Goal: Find specific page/section: Find specific page/section

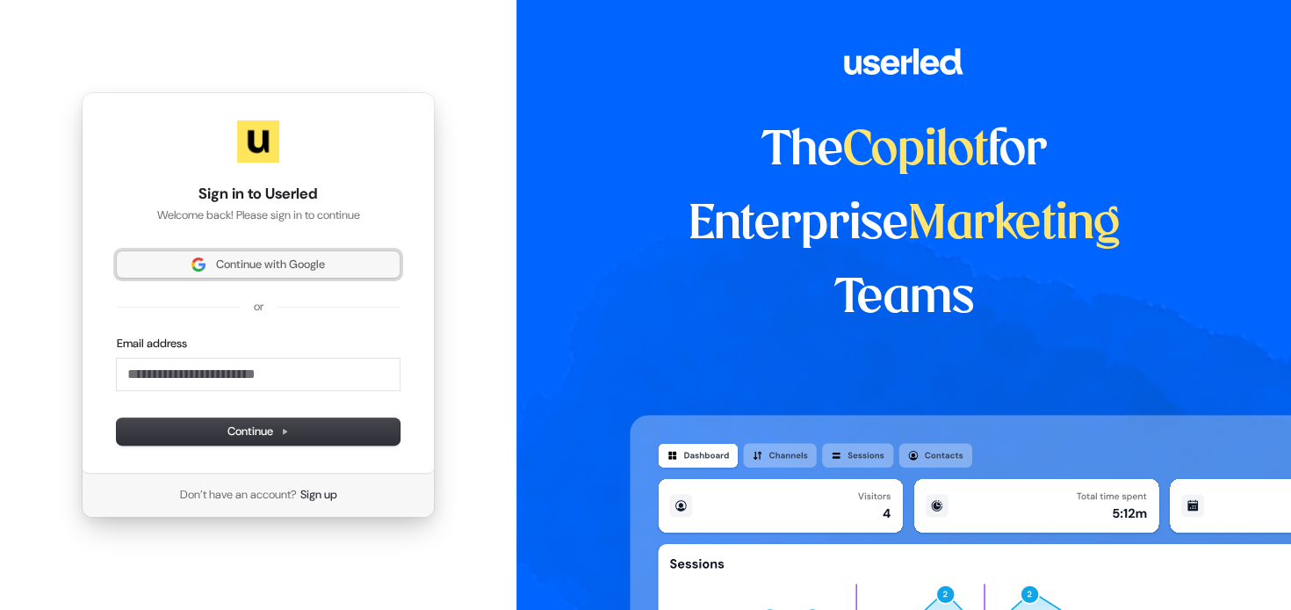
click at [340, 263] on span "Continue with Google" at bounding box center [258, 264] width 262 height 16
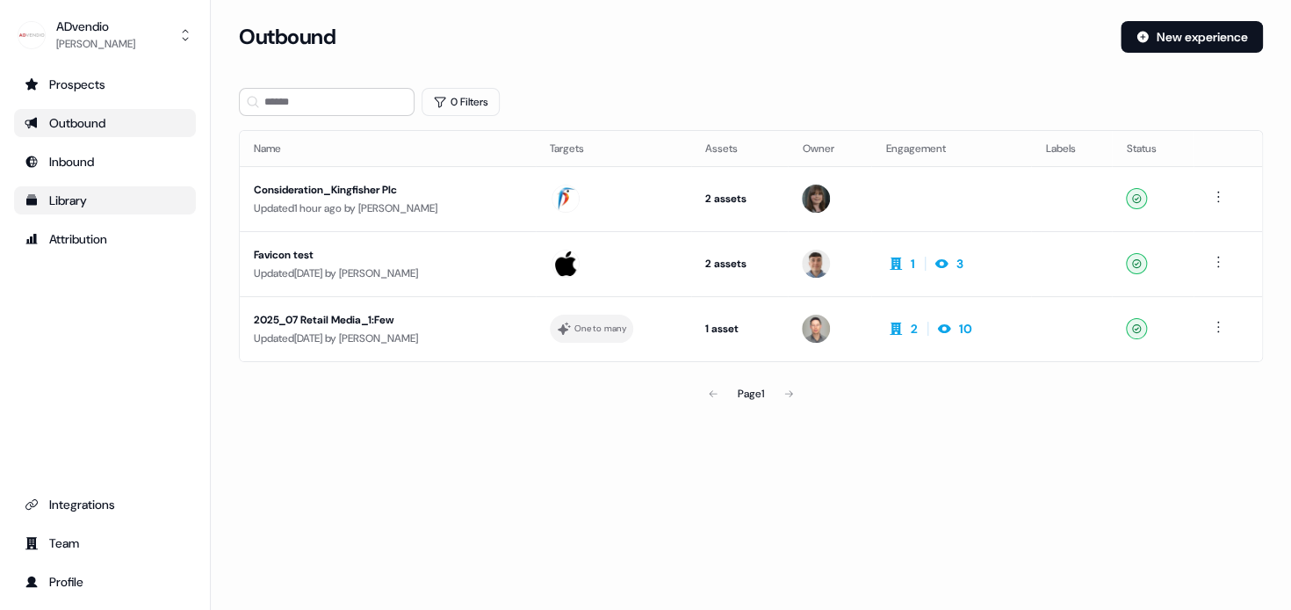
click at [85, 201] on div "Library" at bounding box center [105, 200] width 161 height 18
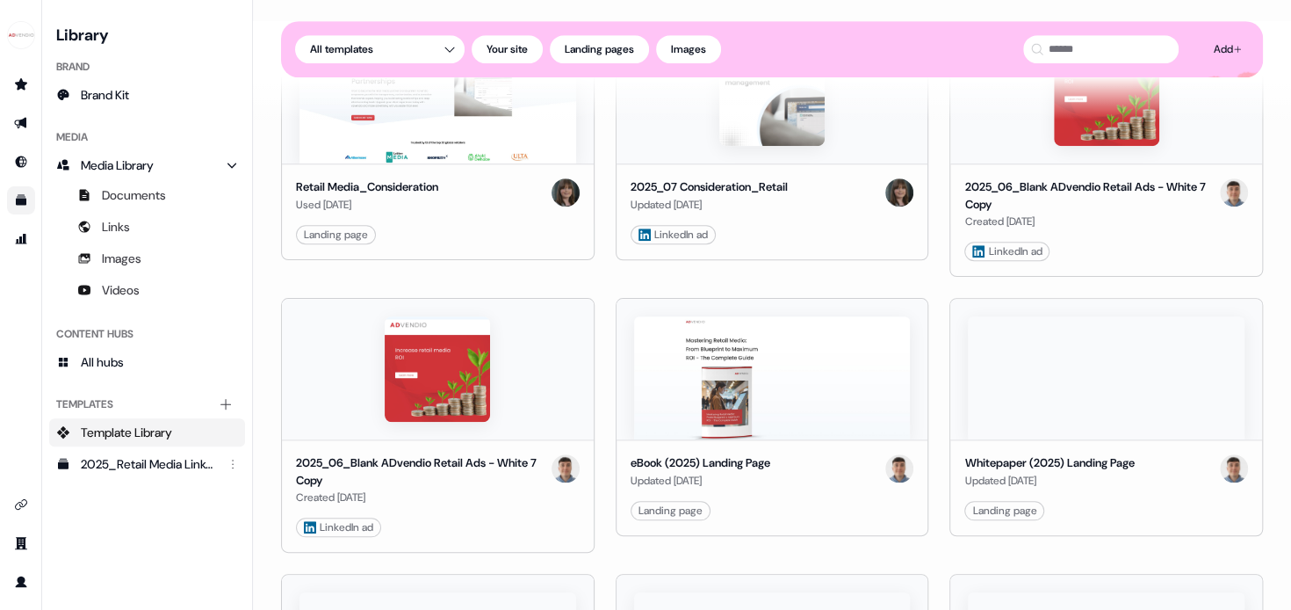
scroll to position [732, 0]
